Goal: Task Accomplishment & Management: Complete application form

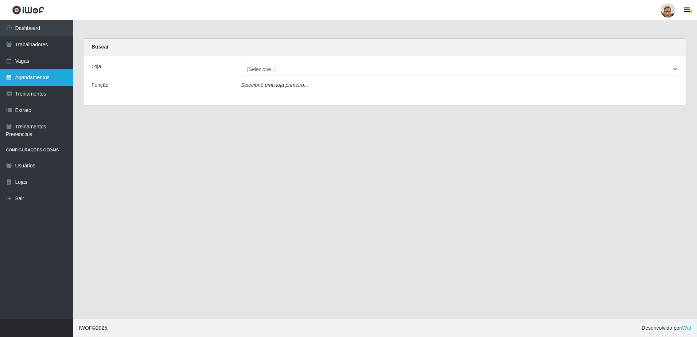
click at [43, 81] on link "Agendamentos" at bounding box center [36, 77] width 73 height 16
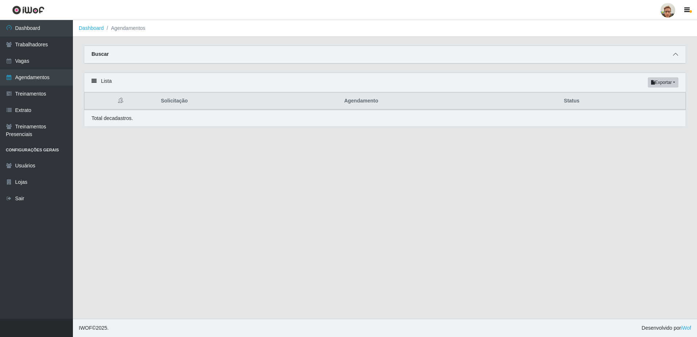
click at [679, 55] on span at bounding box center [675, 54] width 9 height 8
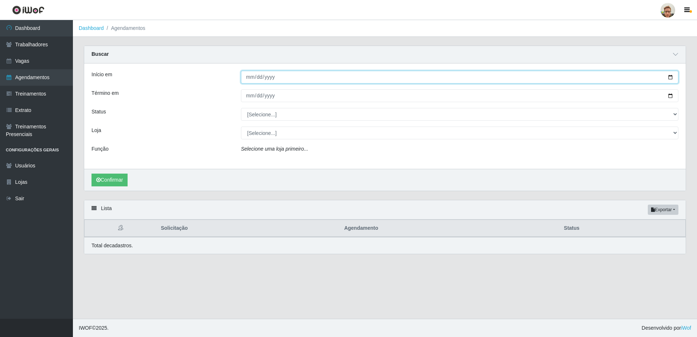
drag, startPoint x: 671, startPoint y: 78, endPoint x: 667, endPoint y: 80, distance: 5.1
click at [671, 78] on input "Início em" at bounding box center [460, 77] width 438 height 13
type input "[DATE]"
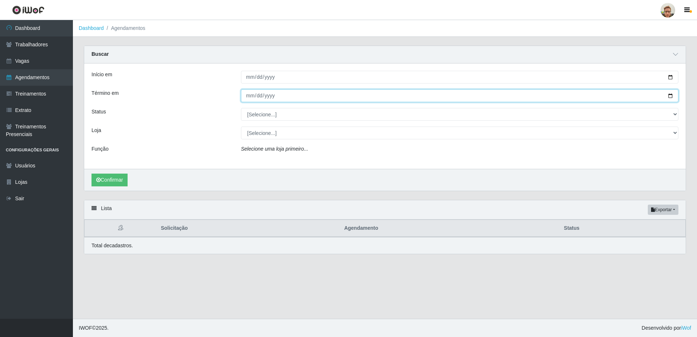
drag, startPoint x: 667, startPoint y: 94, endPoint x: 555, endPoint y: 125, distance: 117.0
click at [666, 96] on input "Término em" at bounding box center [460, 95] width 438 height 13
drag, startPoint x: 671, startPoint y: 97, endPoint x: 531, endPoint y: 129, distance: 144.3
click at [670, 100] on input "Término em" at bounding box center [460, 95] width 438 height 13
click at [672, 97] on input "Término em" at bounding box center [460, 95] width 438 height 13
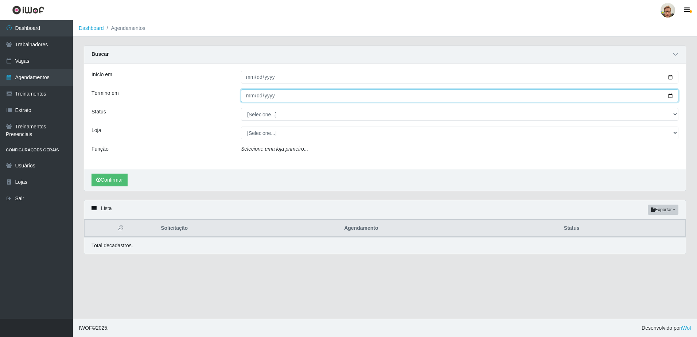
type input "[DATE]"
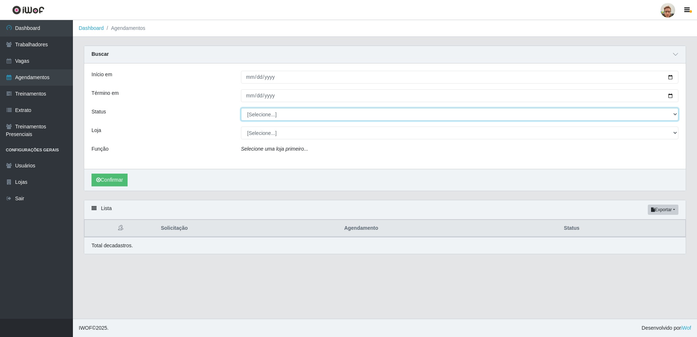
click at [265, 116] on select "[Selecione...] AGENDADO AGUARDANDO LIBERAR EM ANDAMENTO EM REVISÃO FINALIZADO C…" at bounding box center [460, 114] width 438 height 13
select select "AGENDADO"
click at [241, 108] on select "[Selecione...] AGENDADO AGUARDANDO LIBERAR EM ANDAMENTO EM REVISÃO FINALIZADO C…" at bounding box center [460, 114] width 438 height 13
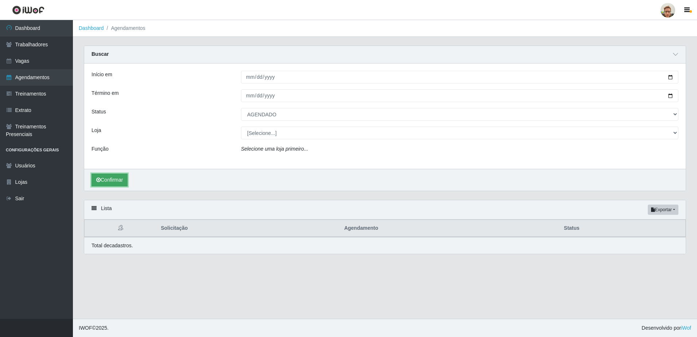
click at [112, 181] on button "Confirmar" at bounding box center [110, 180] width 36 height 13
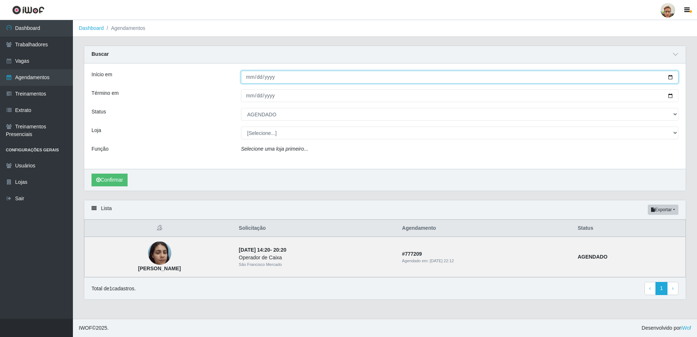
click at [668, 77] on input "[DATE]" at bounding box center [460, 77] width 438 height 13
type input "[DATE]"
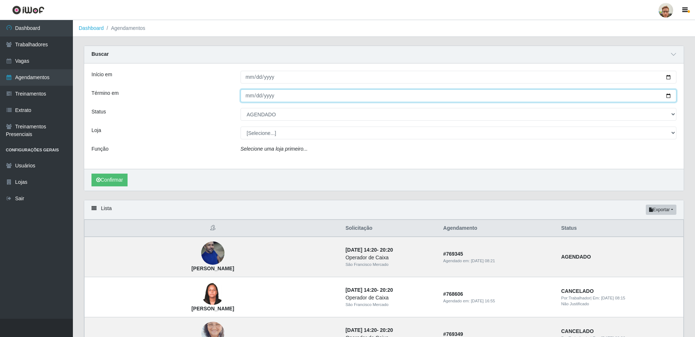
click at [668, 94] on input "[DATE]" at bounding box center [459, 95] width 436 height 13
type input "[DATE]"
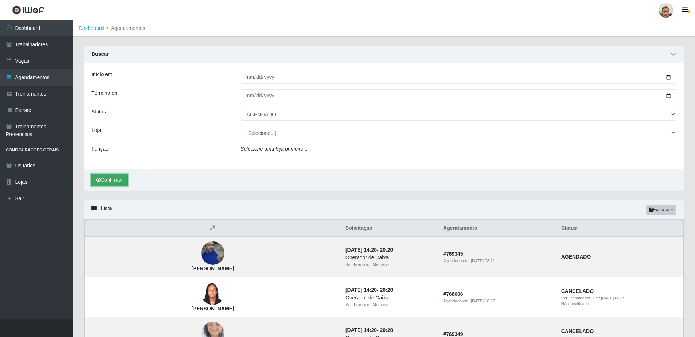
click at [111, 181] on button "Confirmar" at bounding box center [110, 180] width 36 height 13
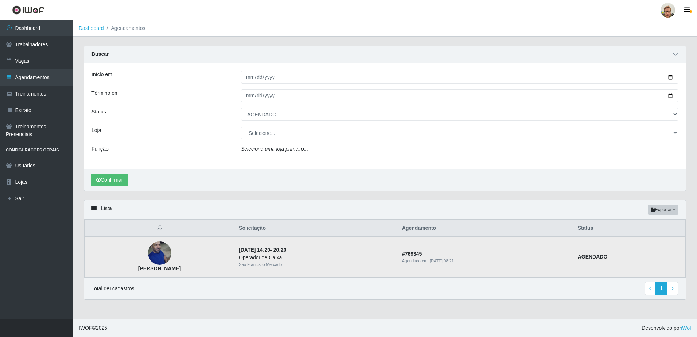
click at [171, 249] on img at bounding box center [159, 253] width 23 height 35
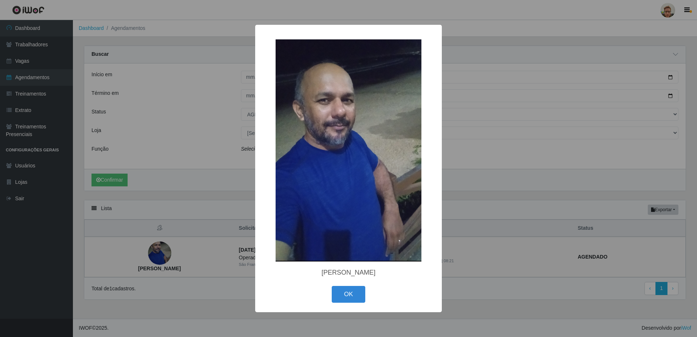
click at [210, 147] on div "× [PERSON_NAME] OK Cancel" at bounding box center [348, 168] width 697 height 337
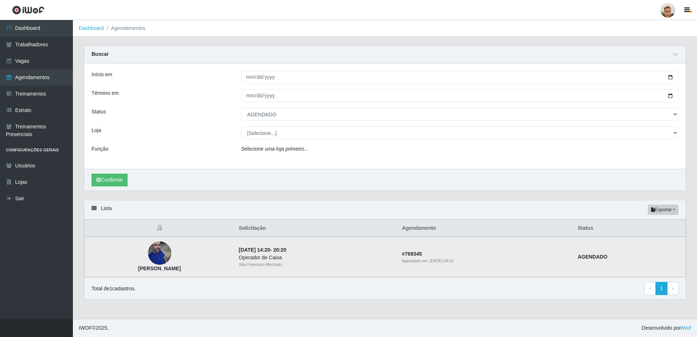
click at [166, 256] on img at bounding box center [159, 253] width 23 height 35
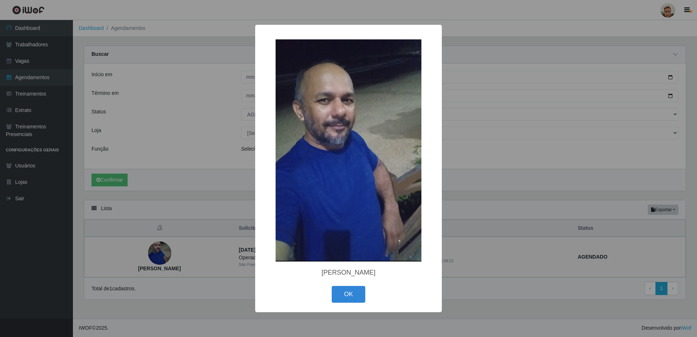
click at [230, 167] on div "× [PERSON_NAME] OK Cancel" at bounding box center [348, 168] width 697 height 337
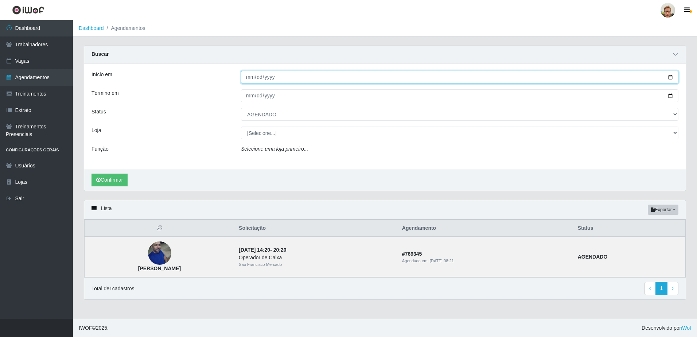
click at [668, 77] on input "[DATE]" at bounding box center [460, 77] width 438 height 13
type input "[DATE]"
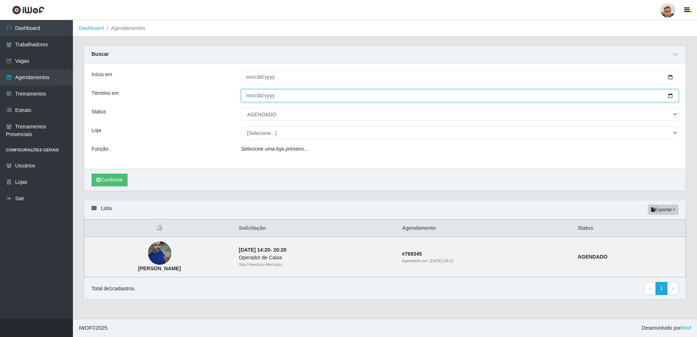
drag, startPoint x: 670, startPoint y: 97, endPoint x: 472, endPoint y: 117, distance: 199.4
click at [669, 97] on input "[DATE]" at bounding box center [460, 95] width 438 height 13
type input "[DATE]"
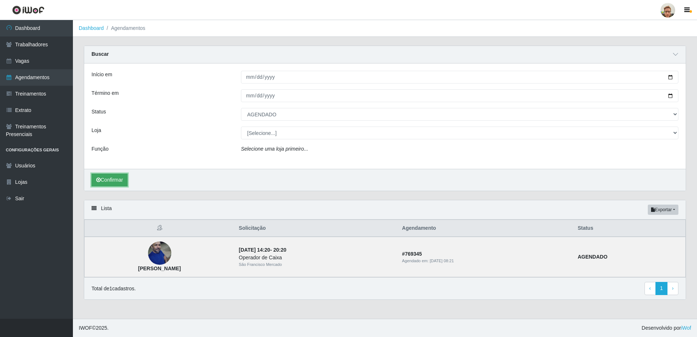
click at [111, 184] on button "Confirmar" at bounding box center [110, 180] width 36 height 13
